Goal: Information Seeking & Learning: Learn about a topic

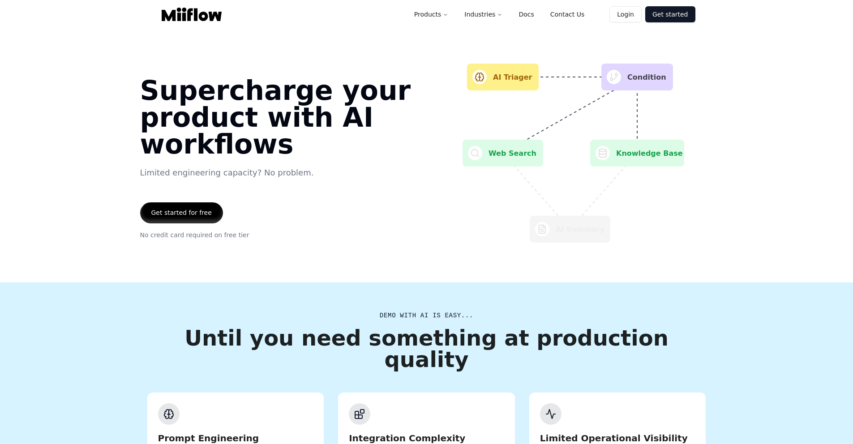
click at [203, 212] on div at bounding box center [182, 213] width 82 height 20
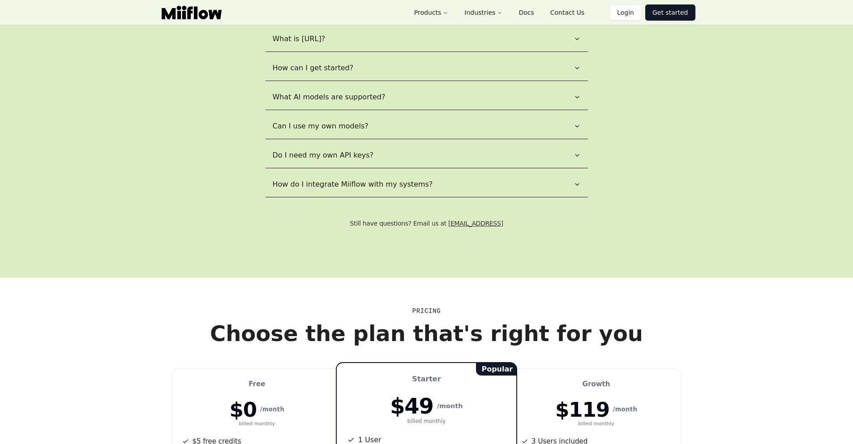
scroll to position [749, 0]
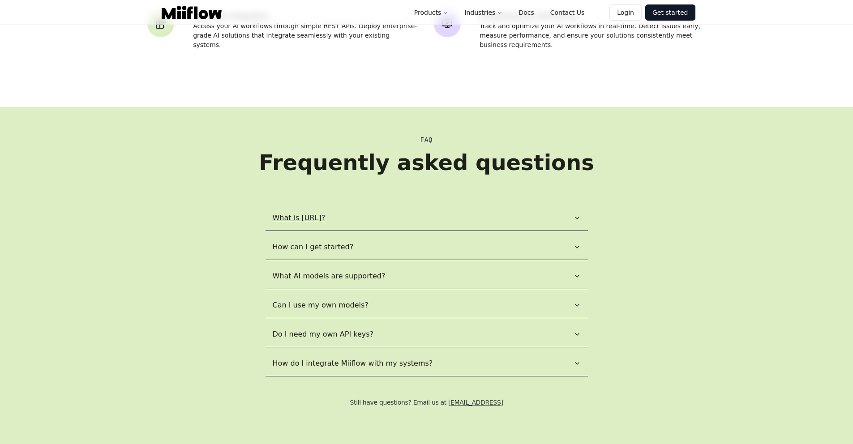
click at [409, 205] on button "What is Miiflow.ai?" at bounding box center [426, 217] width 322 height 25
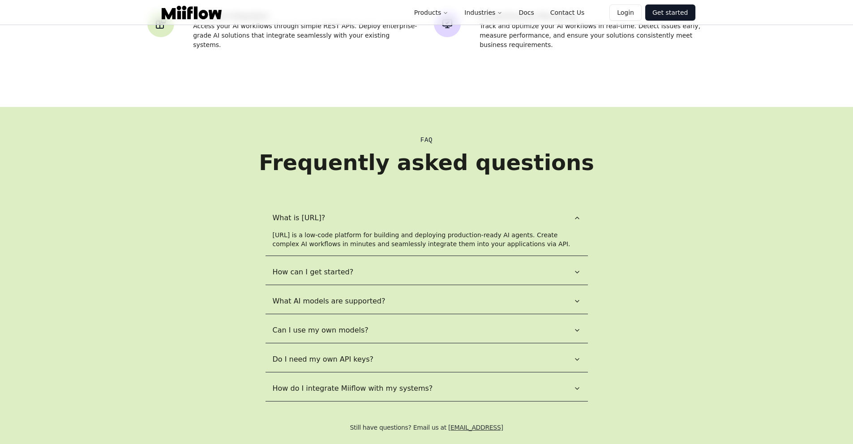
drag, startPoint x: 393, startPoint y: 192, endPoint x: 575, endPoint y: 195, distance: 182.6
click at [575, 231] on div "Miiflow.ai is a low-code platform for building and deploying production-ready A…" at bounding box center [426, 243] width 322 height 25
click at [551, 231] on div "Miiflow.ai is a low-code platform for building and deploying production-ready A…" at bounding box center [426, 243] width 322 height 25
drag, startPoint x: 282, startPoint y: 195, endPoint x: 397, endPoint y: 195, distance: 115.9
click at [397, 231] on span "Miiflow.ai is a low-code platform for building and deploying production-ready A…" at bounding box center [422, 239] width 298 height 16
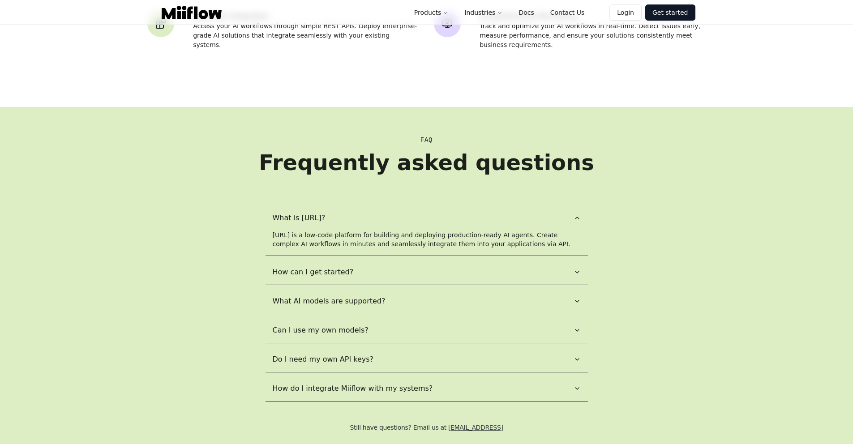
click at [397, 231] on span "Miiflow.ai is a low-code platform for building and deploying production-ready A…" at bounding box center [422, 239] width 298 height 16
click at [380, 260] on button "How can I get started?" at bounding box center [426, 272] width 322 height 25
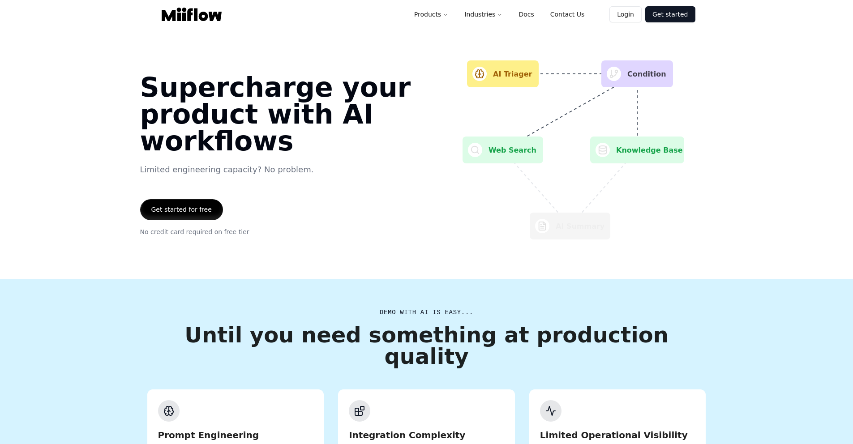
scroll to position [2, 0]
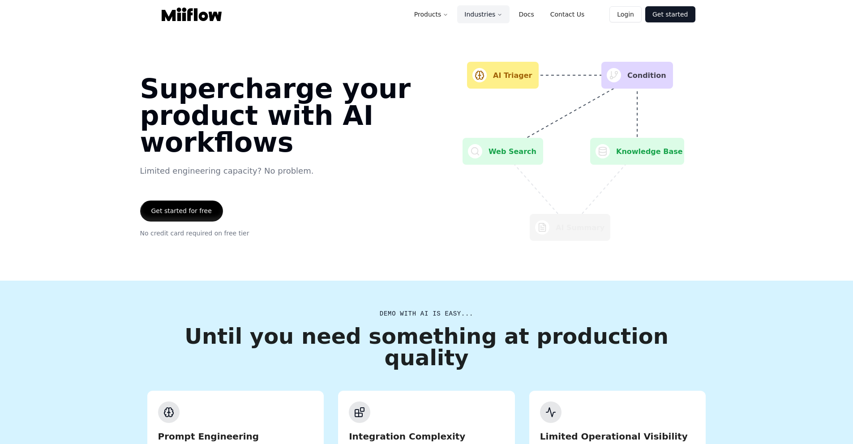
click at [501, 18] on button "Industries" at bounding box center [483, 14] width 52 height 18
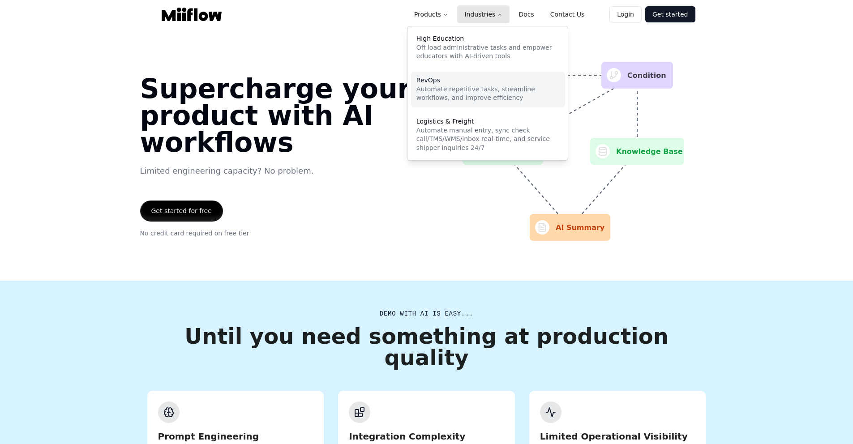
click at [494, 95] on p "Automate repetitive tasks, streamline workflows, and improve efficiency" at bounding box center [487, 93] width 143 height 17
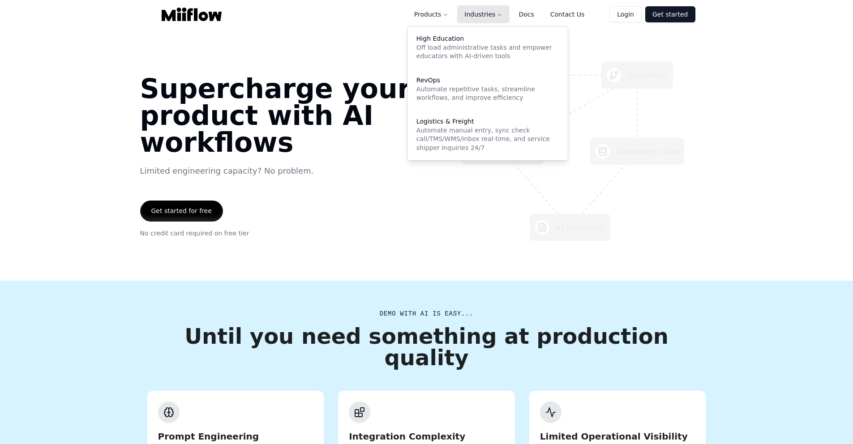
click at [496, 10] on button "Industries" at bounding box center [483, 14] width 52 height 18
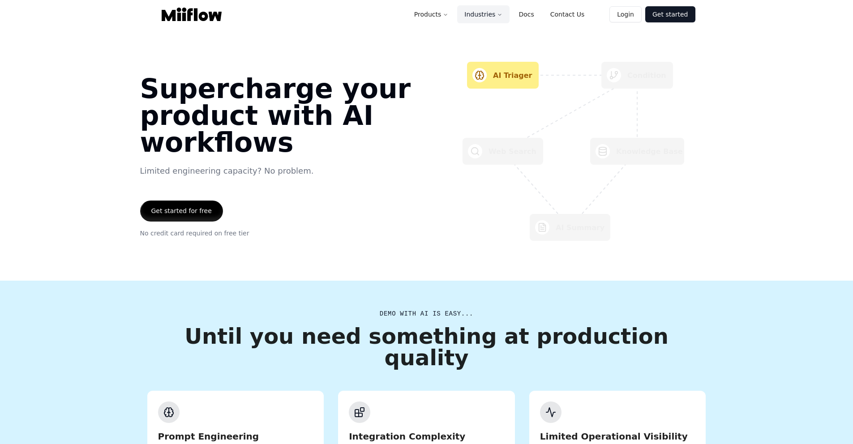
click at [496, 10] on button "Industries" at bounding box center [483, 14] width 52 height 18
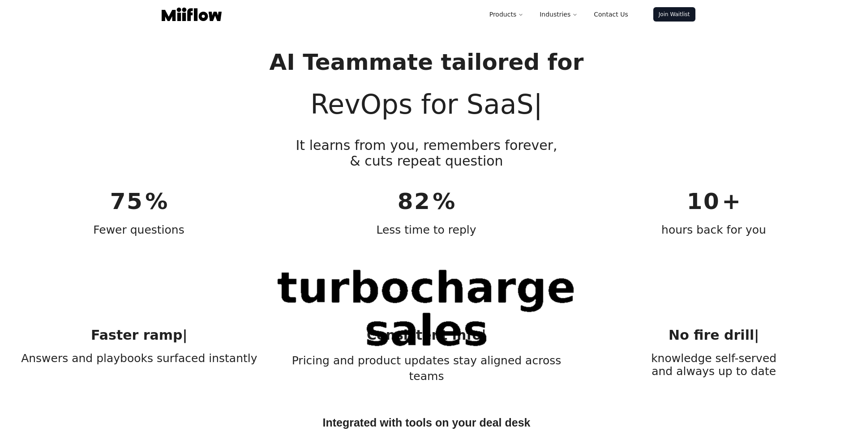
click at [545, 3] on header "Products Industries Contact Us Join Waitlist" at bounding box center [426, 13] width 853 height 27
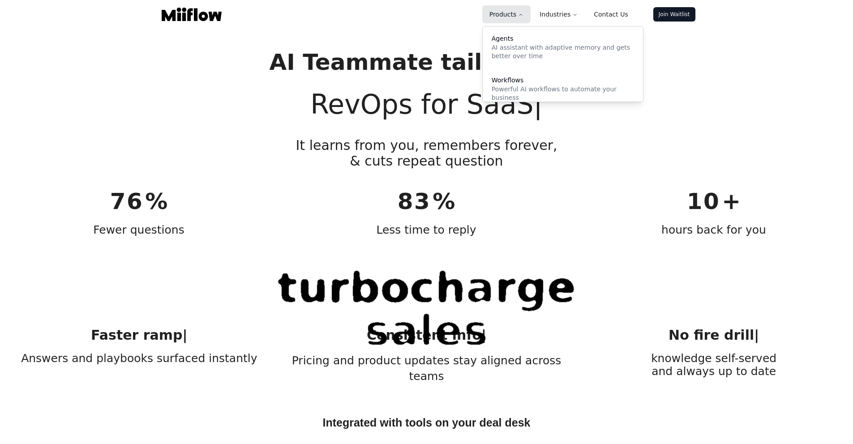
click at [529, 19] on button "Products" at bounding box center [506, 14] width 48 height 18
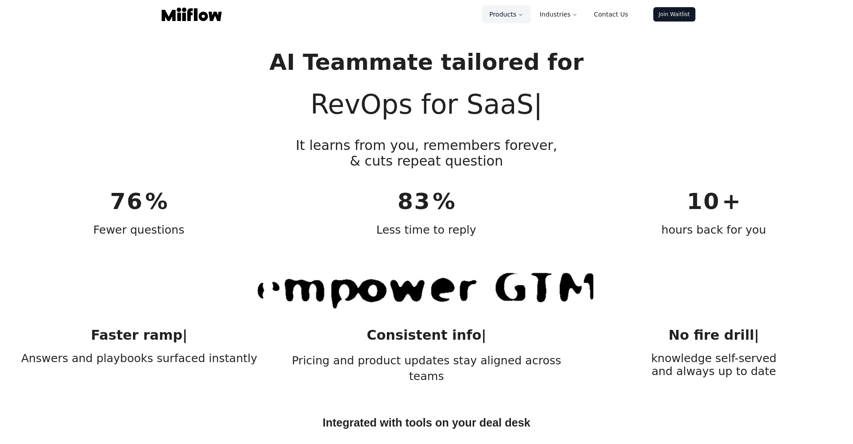
click at [525, 18] on button "Products" at bounding box center [506, 14] width 48 height 18
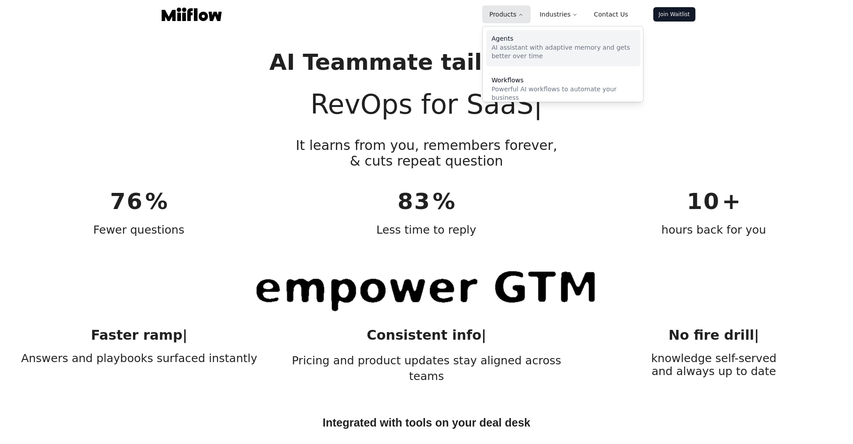
click at [526, 57] on p "AI assistant with adaptive memory and gets better over time" at bounding box center [562, 51] width 143 height 17
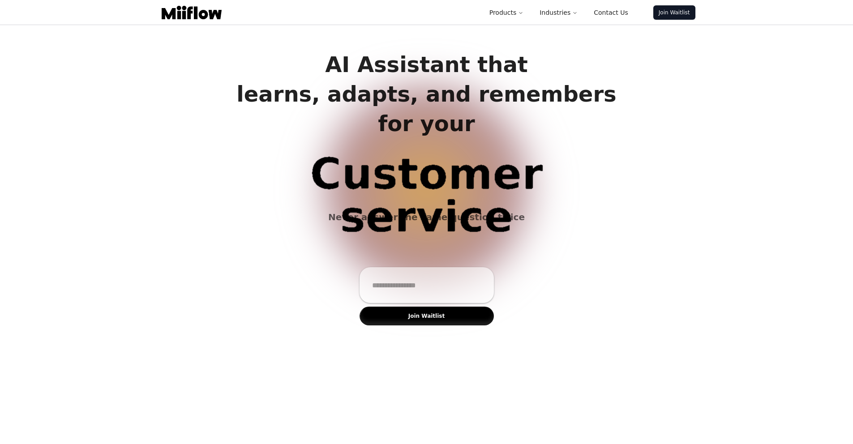
scroll to position [269, 0]
